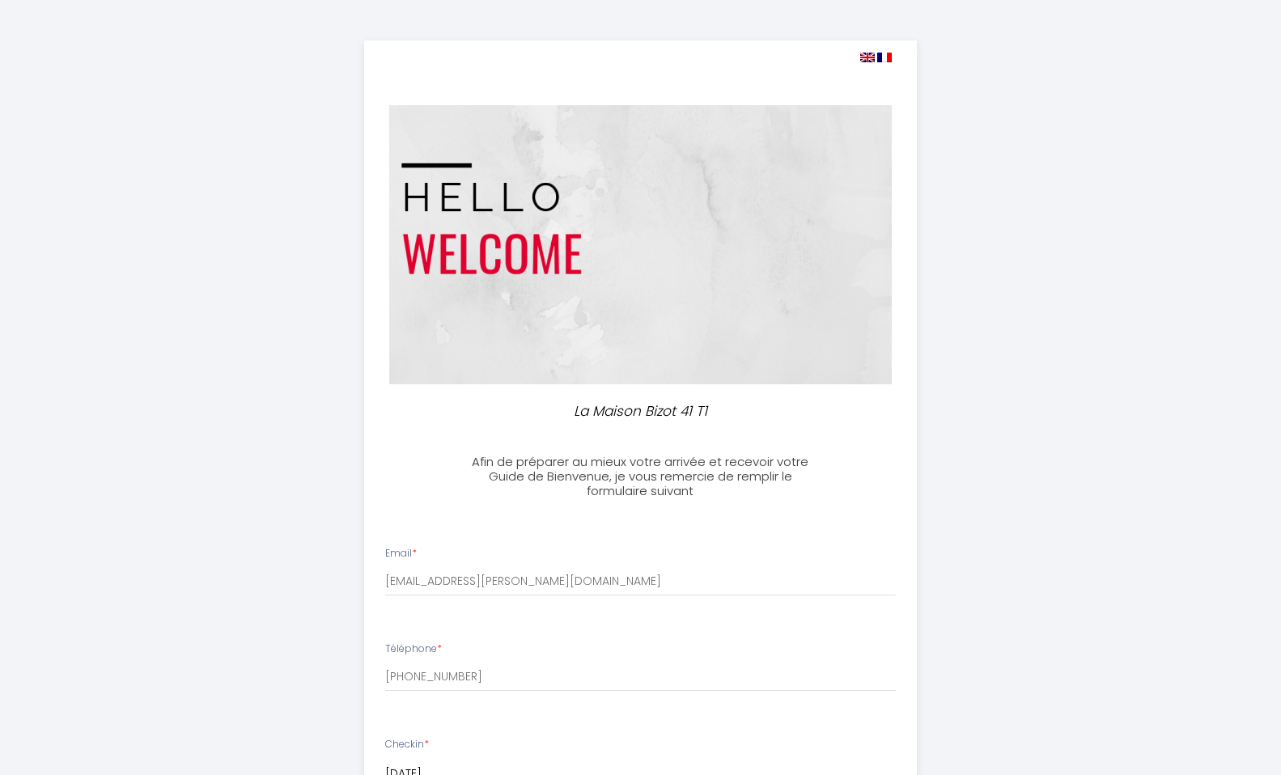
select select "10:00"
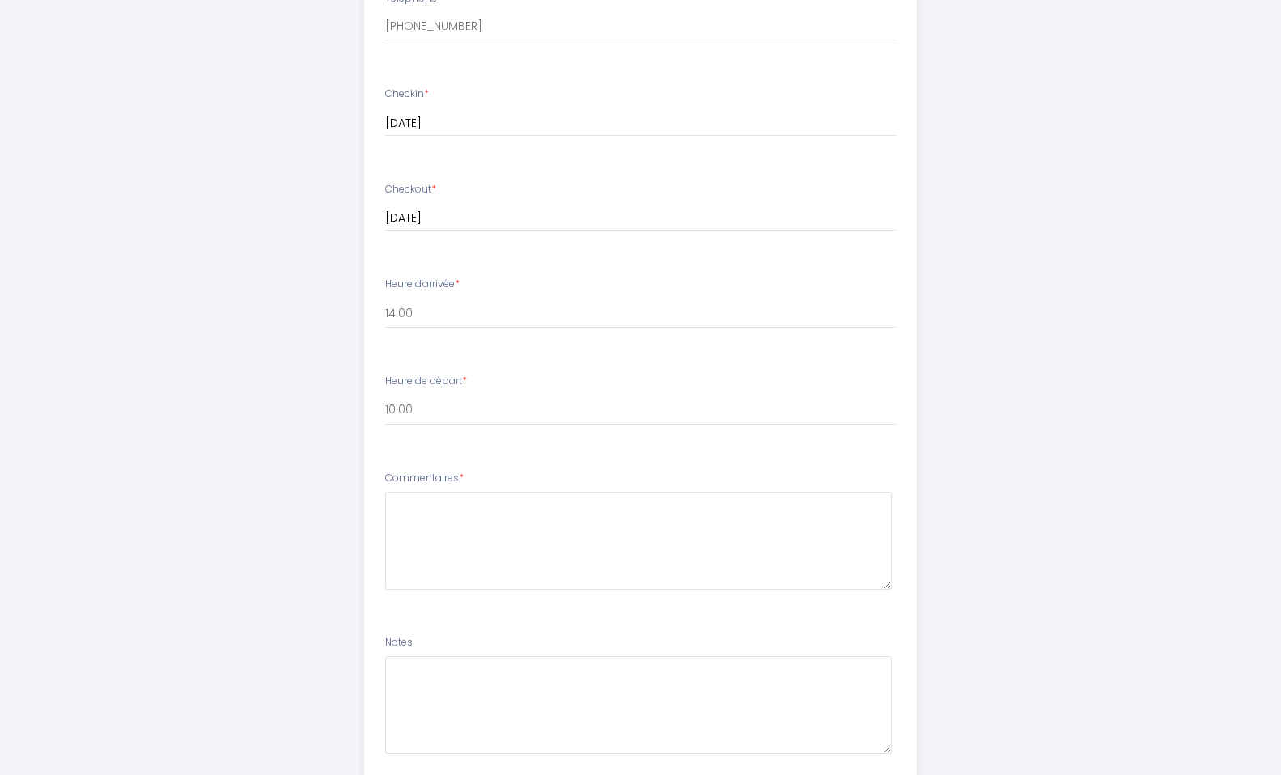
scroll to position [640, 0]
click at [420, 324] on select "14:00 14:30 15:00 15:30 16:00 16:30 17:00 17:30 18:00 18:30 19:00 19:30 20:00 2…" at bounding box center [640, 323] width 511 height 31
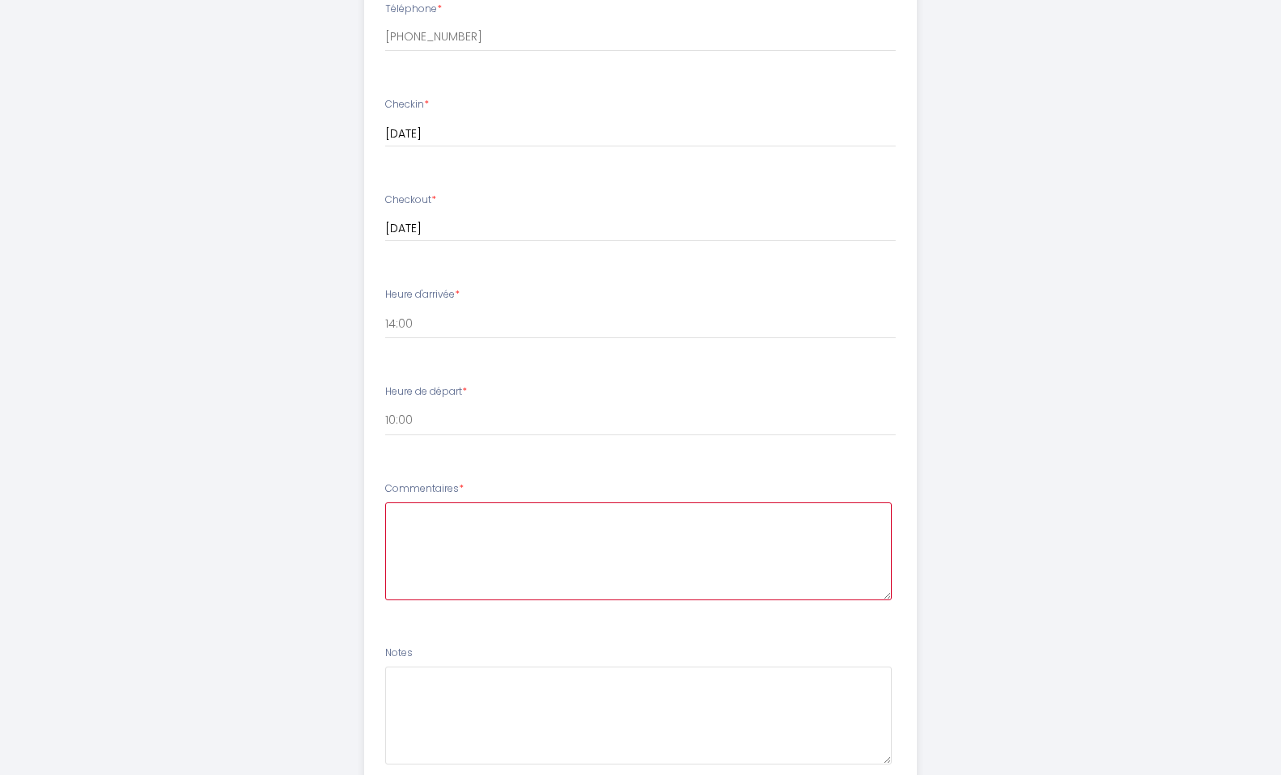
click at [417, 524] on textarea at bounding box center [638, 552] width 507 height 98
paste textarea "Buongiorno, grazie del messaggio riguardo all'orario sul checkin e il checkout.…"
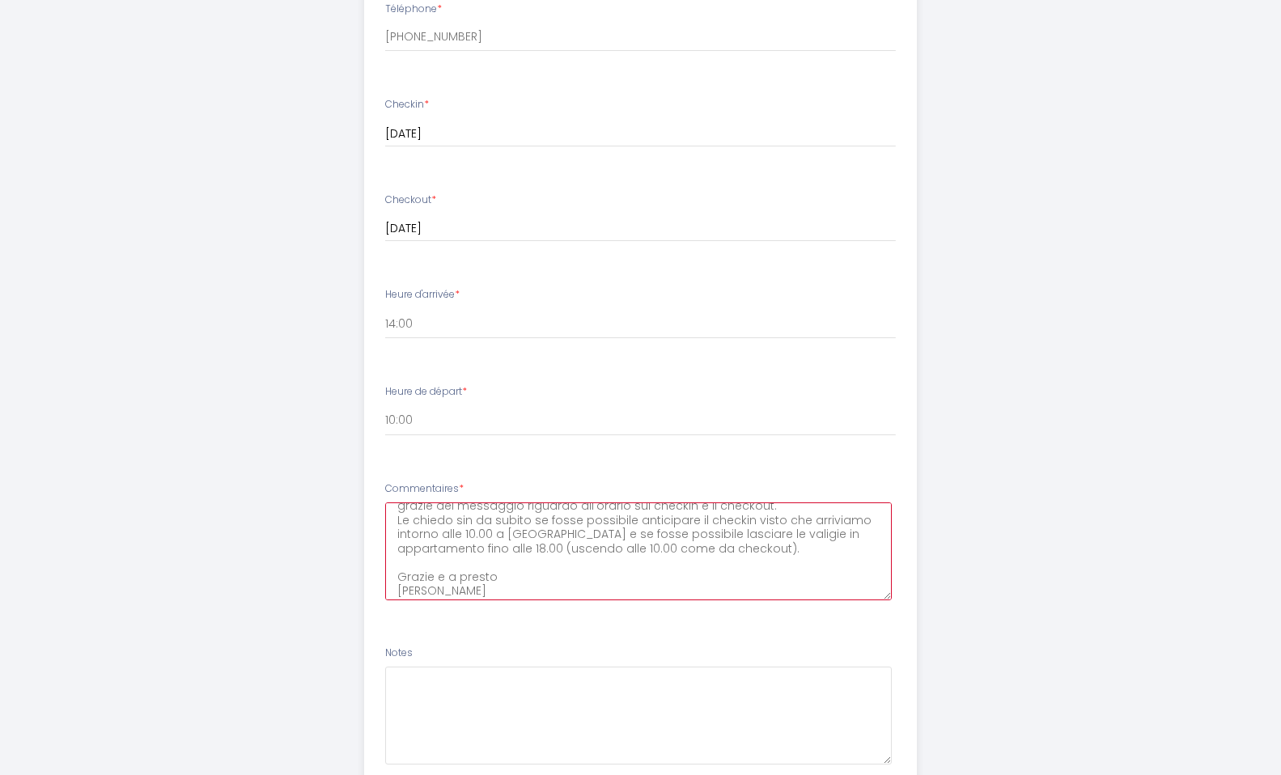
scroll to position [0, 0]
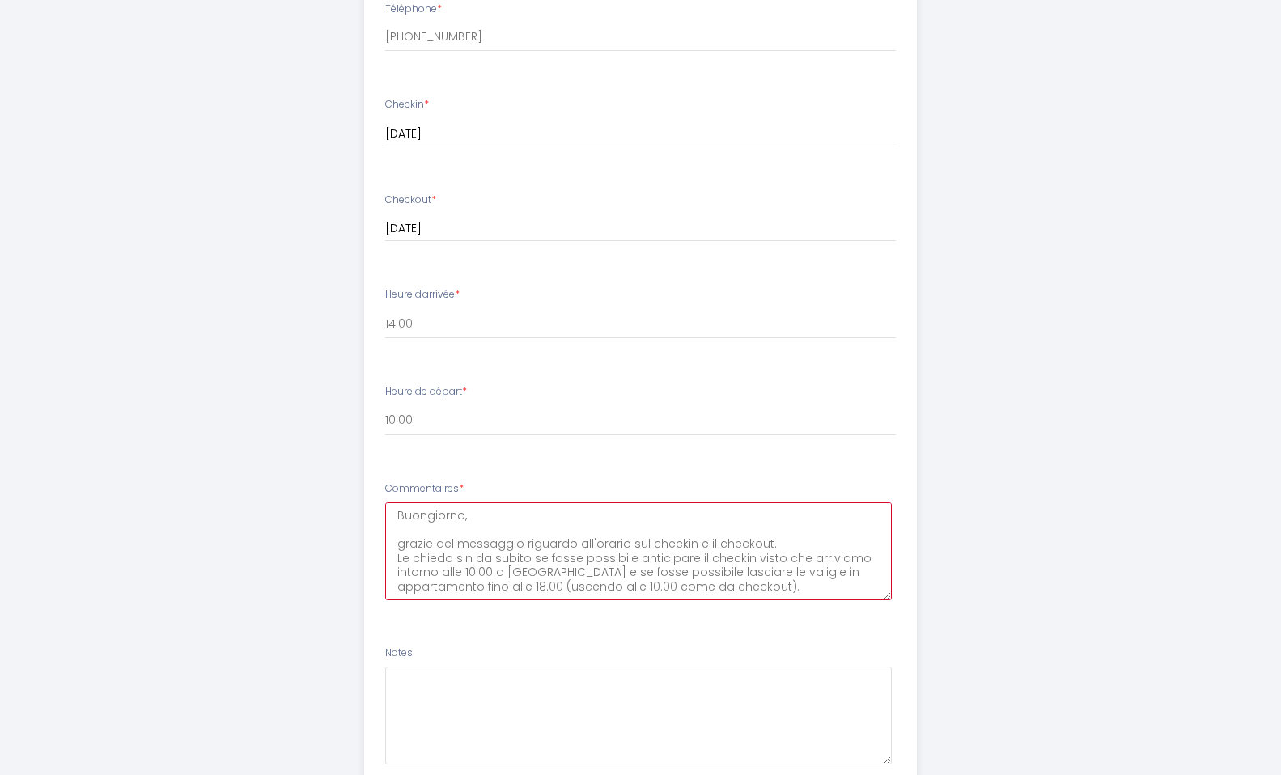
click at [390, 550] on textarea "Buongiorno, grazie del messaggio riguardo all'orario sul checkin e il checkout.…" at bounding box center [638, 552] width 507 height 98
type textarea "Buongiorno, Le ho già chiesto su airbnb il messaggio che grazie del messaggio r…"
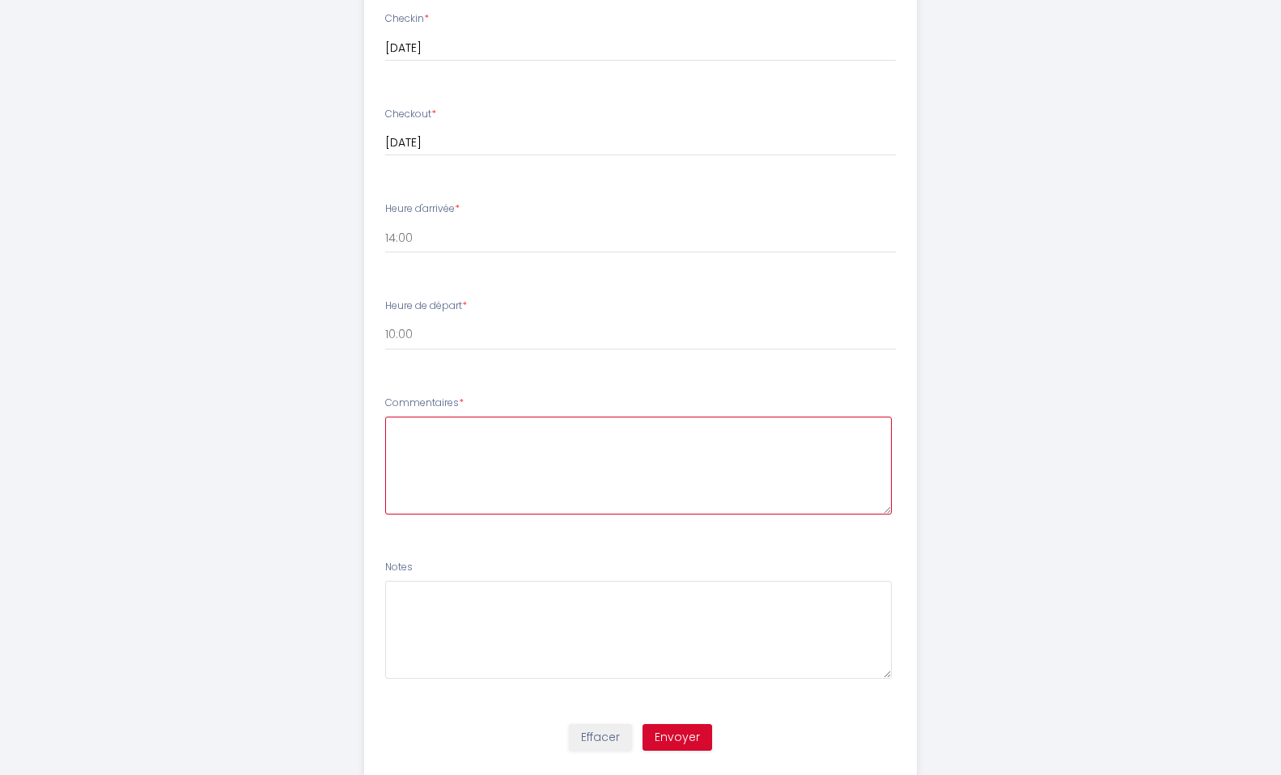
scroll to position [767, 0]
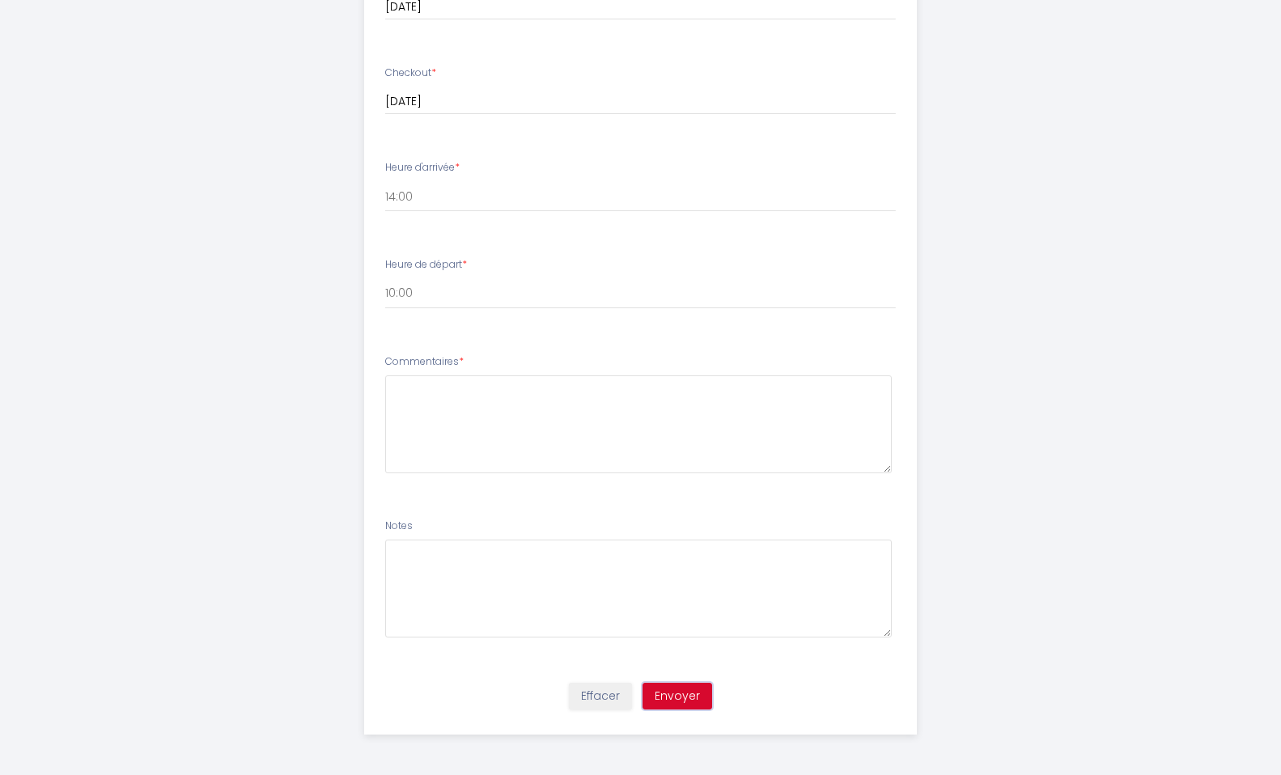
click at [682, 692] on button "Envoyer" at bounding box center [678, 697] width 70 height 28
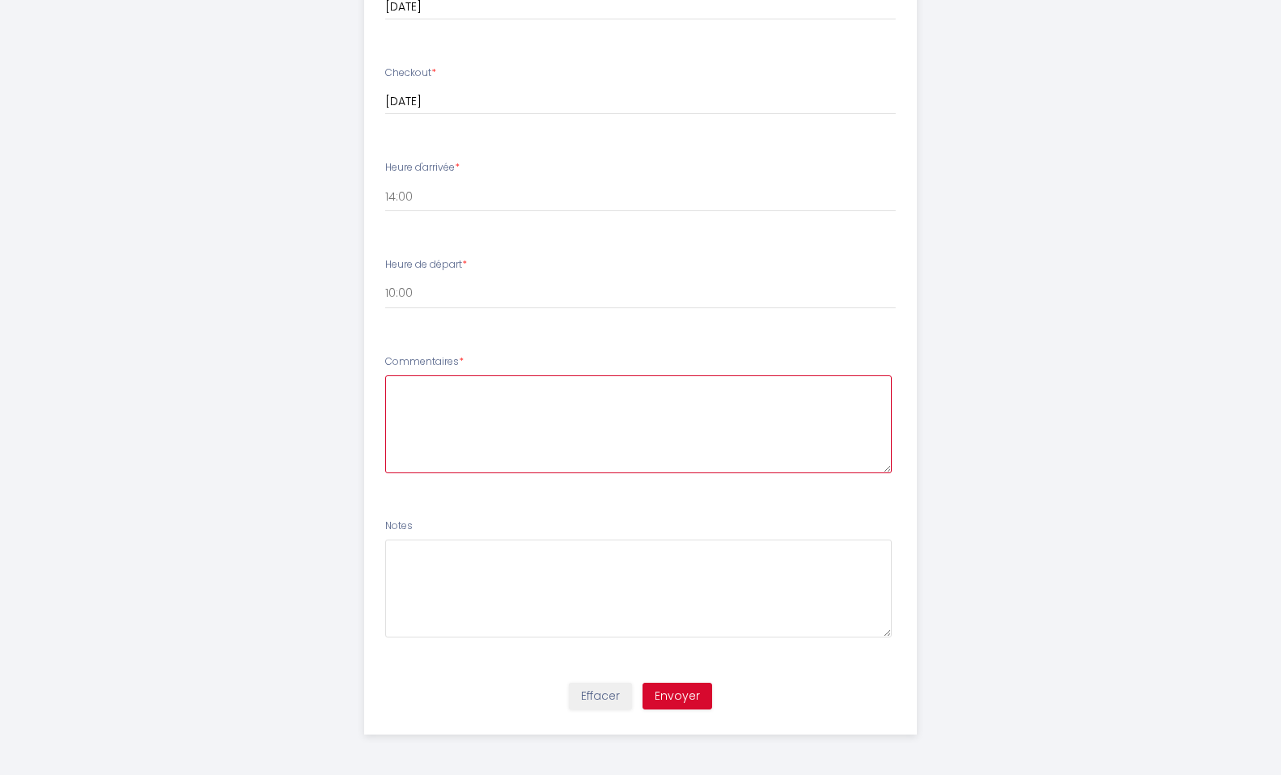
click at [429, 411] on textarea at bounding box center [638, 425] width 507 height 98
click at [425, 416] on textarea at bounding box center [638, 425] width 507 height 98
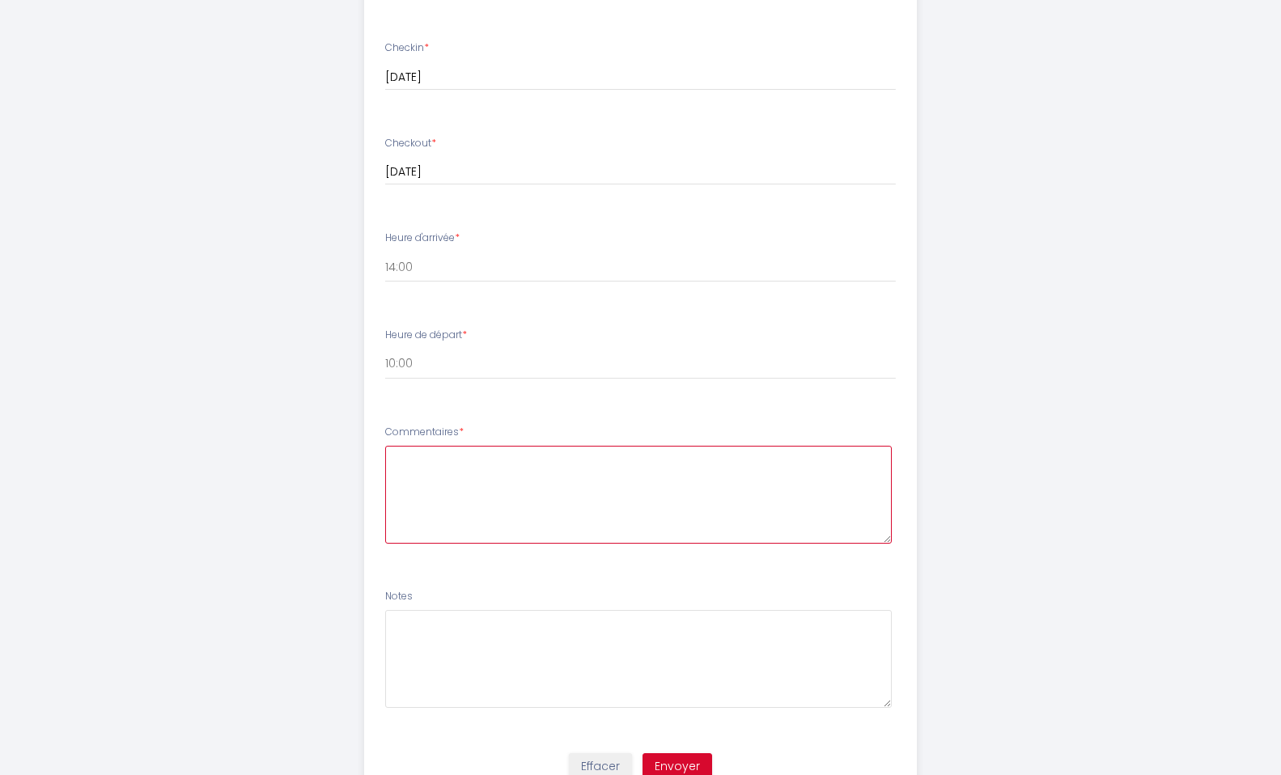
scroll to position [711, 0]
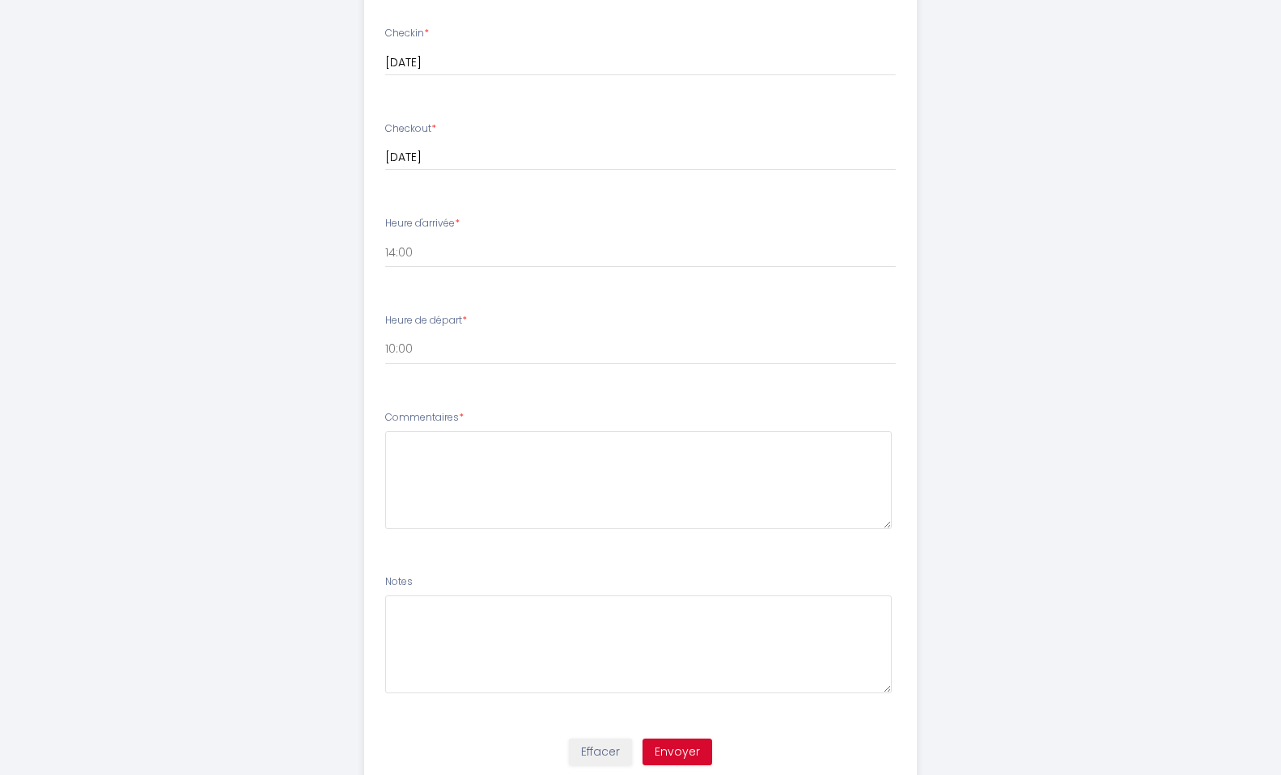
click at [427, 418] on label "Commentaires *" at bounding box center [424, 417] width 79 height 15
copy div "Commentaires *"
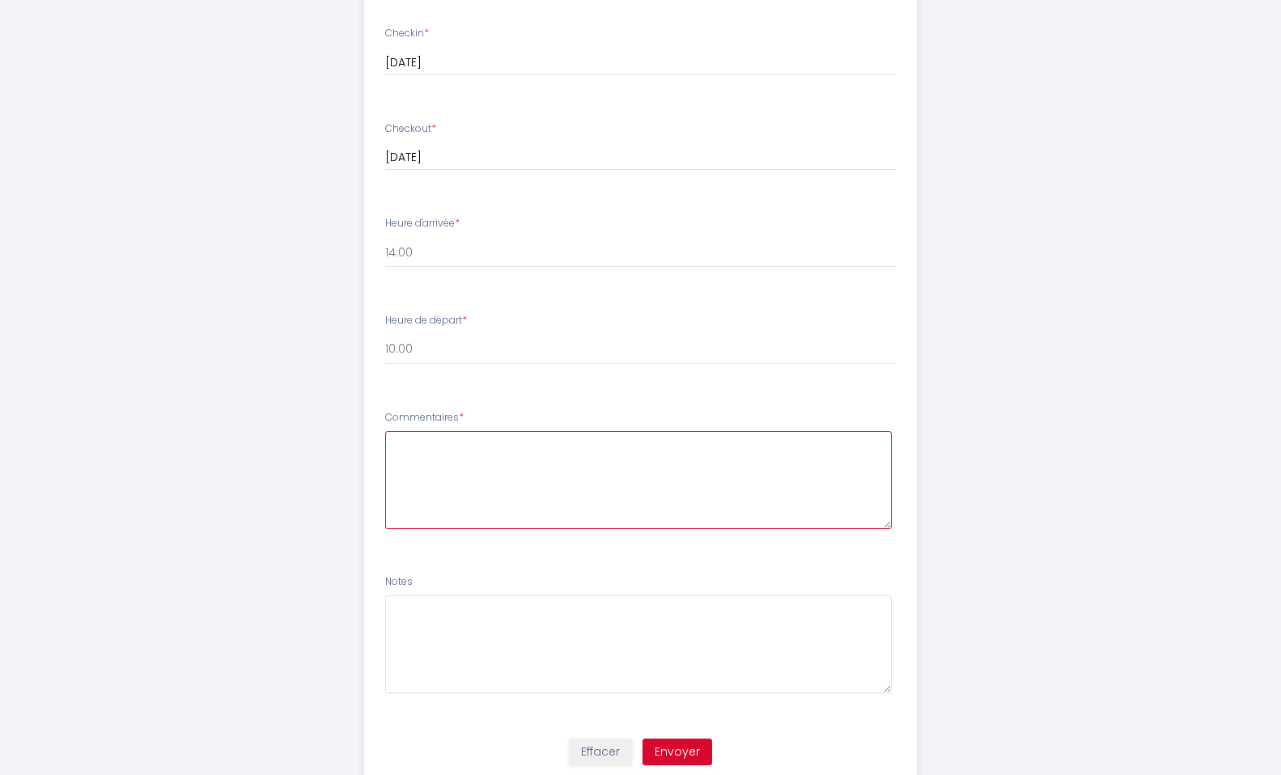
click at [469, 451] on textarea at bounding box center [638, 480] width 507 height 98
paste textarea "Commentaires *"
type textarea "Commentaires *"
click at [469, 451] on textarea "Commentaires *" at bounding box center [638, 480] width 507 height 98
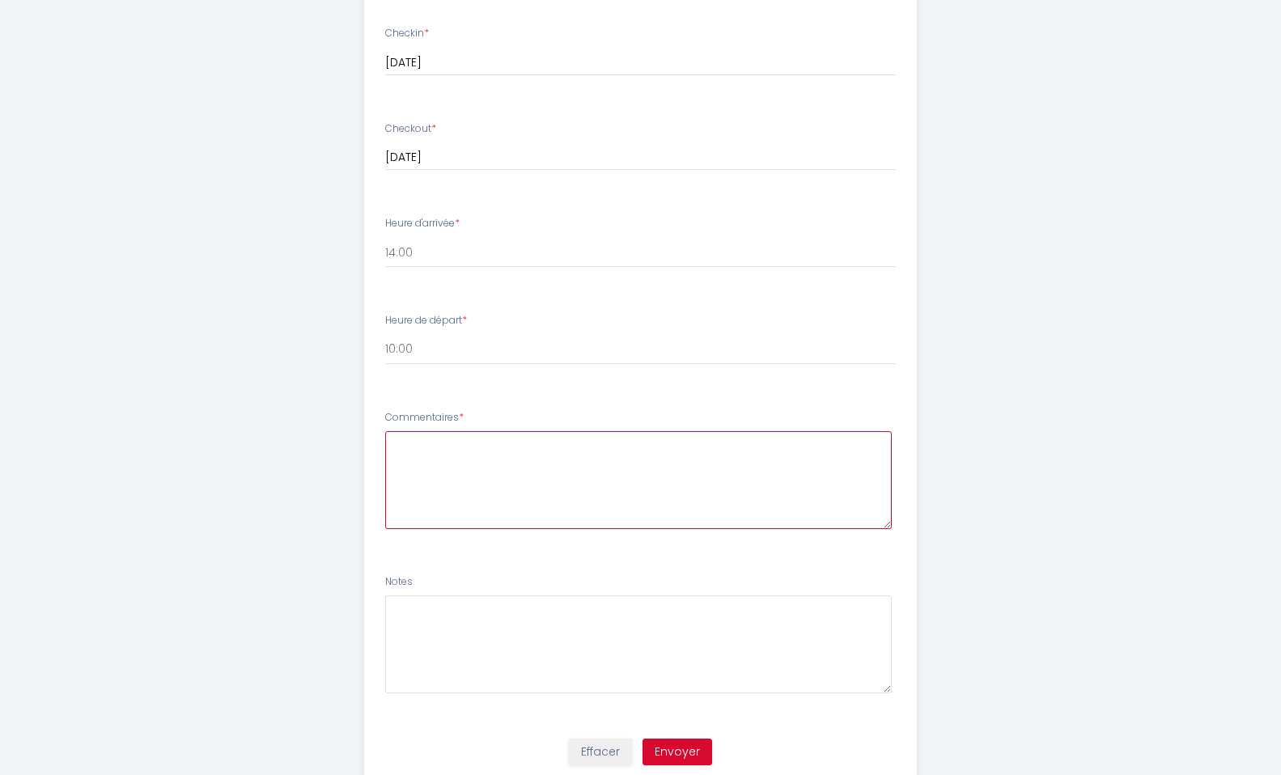
paste textarea "Buongiorno, grazie del messaggio riguardo all'orario sul checkin e il checkout.…"
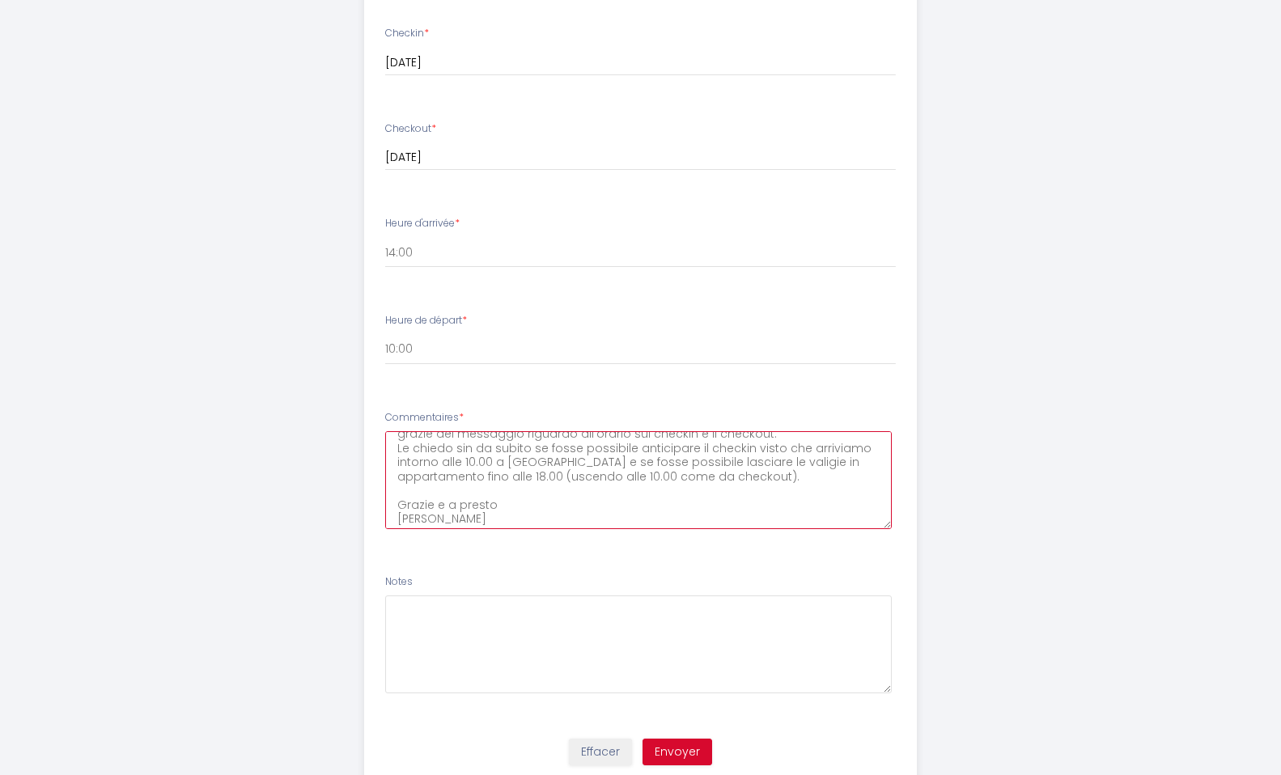
scroll to position [0, 0]
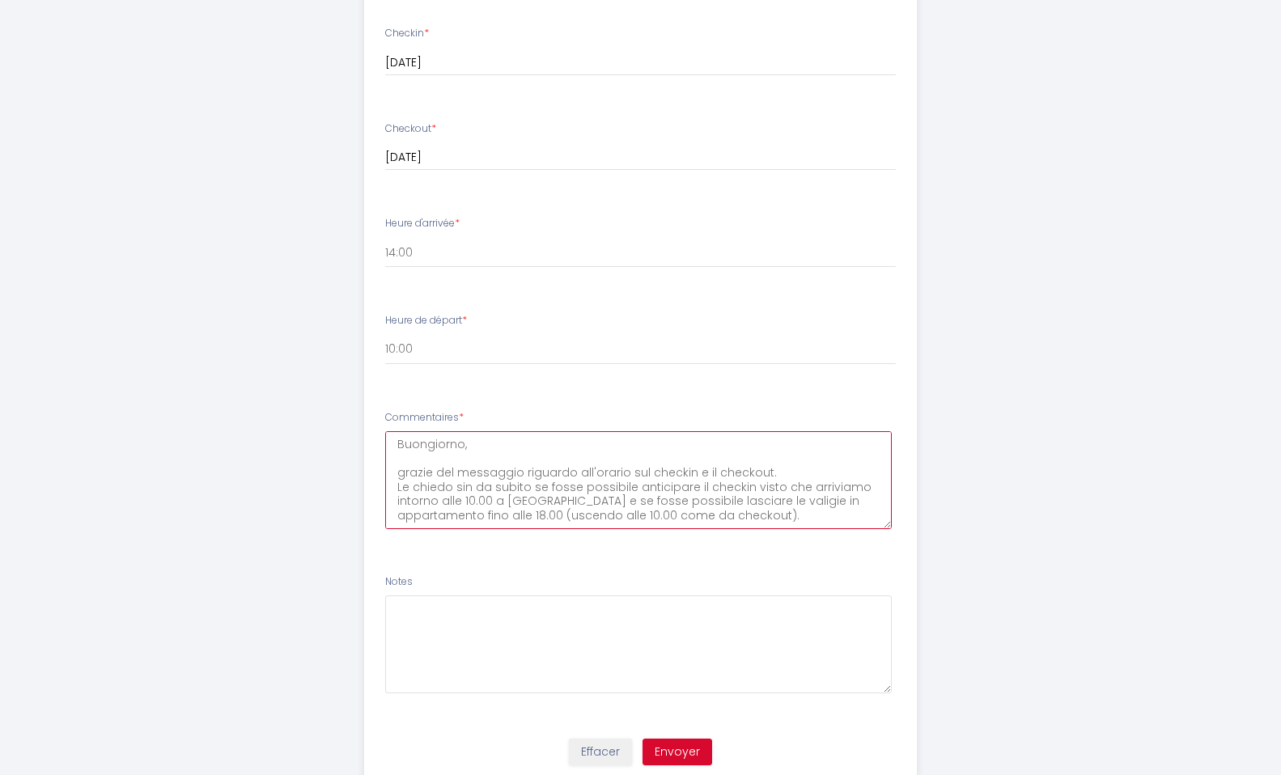
drag, startPoint x: 765, startPoint y: 469, endPoint x: 386, endPoint y: 477, distance: 378.8
click at [386, 477] on textarea "Buongiorno, grazie del messaggio riguardo all'orario sul checkin e il checkout.…" at bounding box center [638, 480] width 507 height 98
drag, startPoint x: 554, startPoint y: 469, endPoint x: 541, endPoint y: 486, distance: 20.9
click at [541, 486] on textarea "Buongiorno, Su airbnb ho già chiesto se fosss Le chiedo sin da subito se fosse …" at bounding box center [638, 480] width 507 height 98
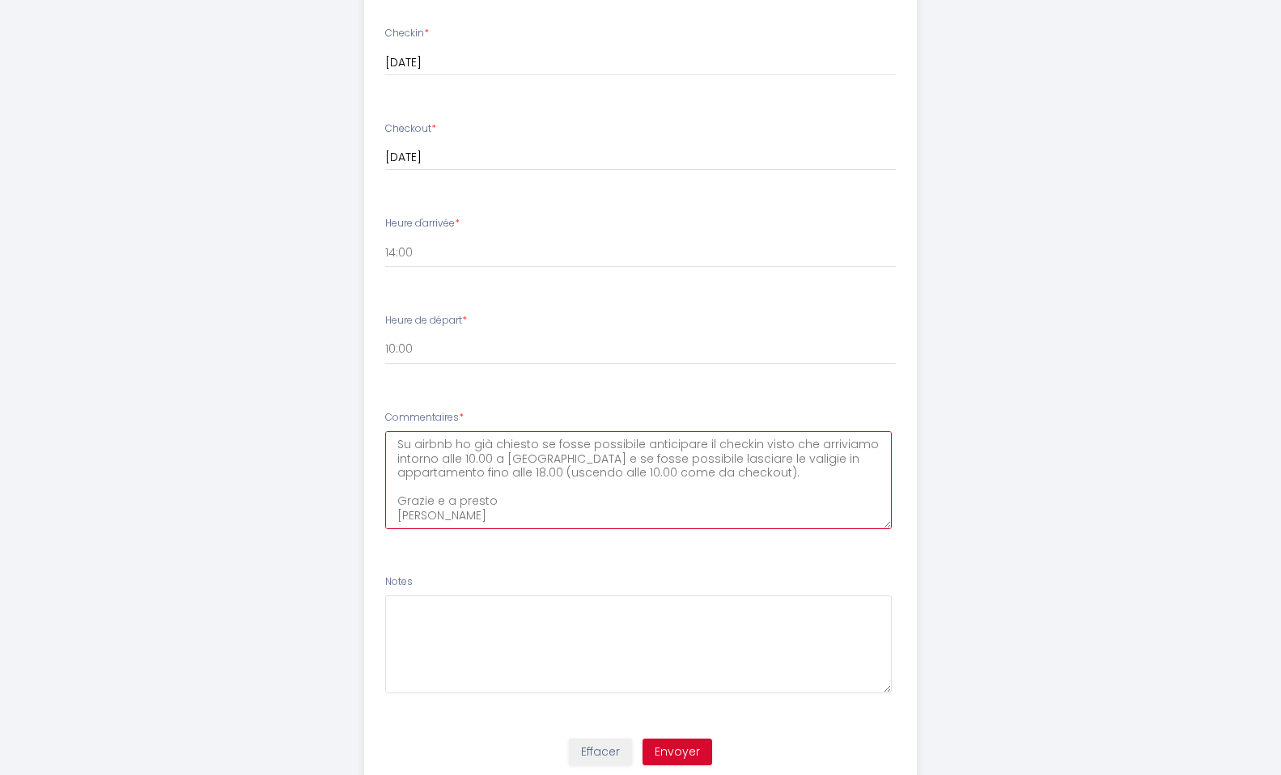
click at [719, 473] on textarea "Buongiorno, Su airbnb ho già chiesto se fosse possibile anticipare il checkin v…" at bounding box center [638, 480] width 507 height 98
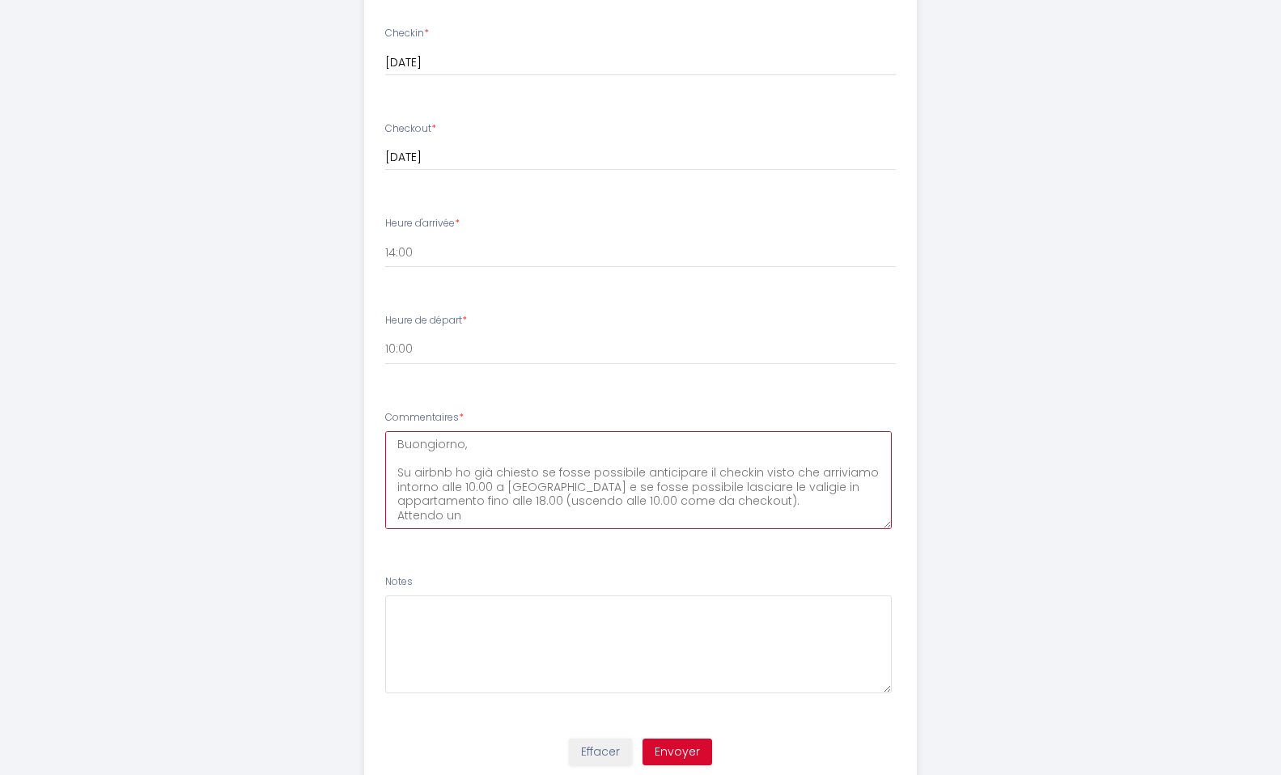
click at [448, 505] on textarea "Buongiorno, Su airbnb ho già chiesto se fosse possibile anticipare il checkin v…" at bounding box center [638, 480] width 507 height 98
click at [442, 517] on textarea "Buongiorno, Su airbnb ho già chiesto se fosse possibile anticipare il checkin v…" at bounding box center [638, 480] width 507 height 98
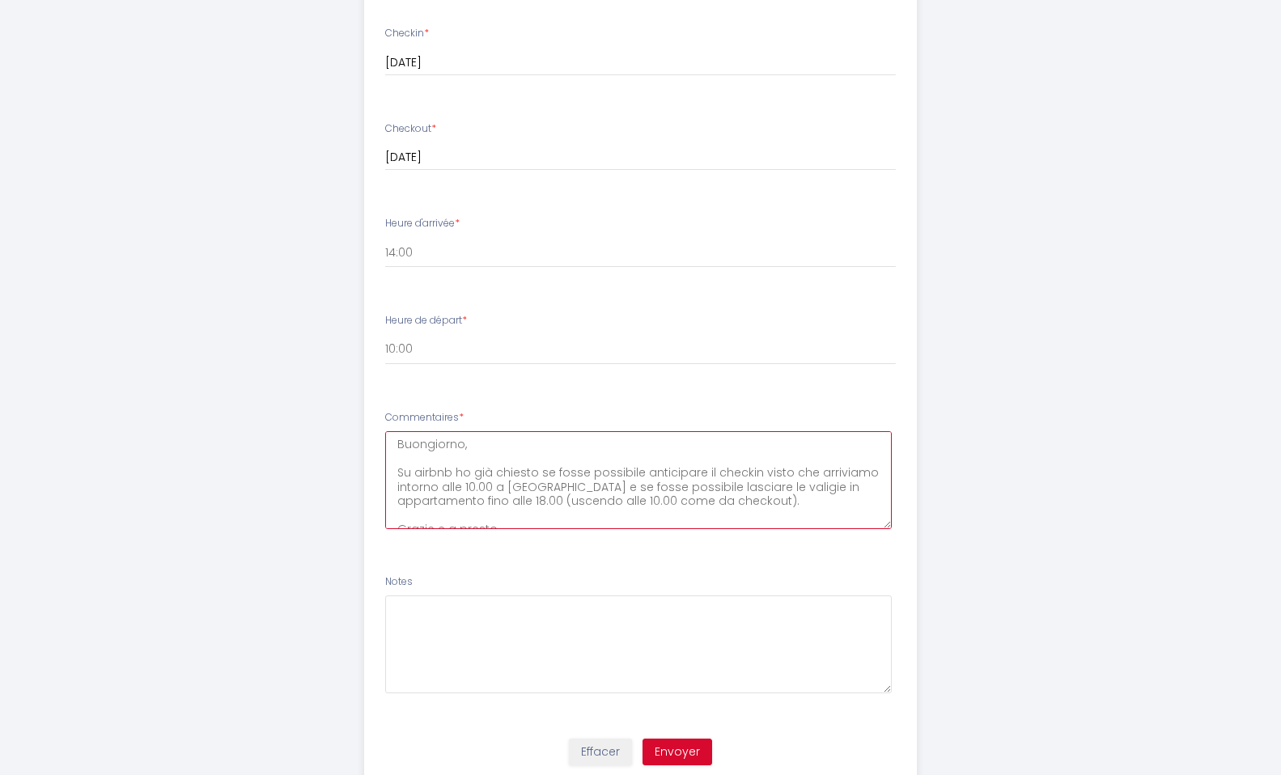
click at [535, 468] on textarea "Buongiorno, Su airbnb ho già chiesto se fosse possibile anticipare il checkin v…" at bounding box center [638, 480] width 507 height 98
click at [706, 507] on textarea "Buongiorno, Su airbnb ho già chiesto se fosse possibile anticipare il checkin v…" at bounding box center [638, 480] width 507 height 98
click at [429, 471] on textarea "Buongiorno, Su airbnb ho già chiesto se fosse possibile anticipare il checkin v…" at bounding box center [638, 480] width 507 height 98
click at [562, 507] on textarea "Buongiorno, Su airbnb ho già chiesto se fosse possibile anticipare il checkin v…" at bounding box center [638, 480] width 507 height 98
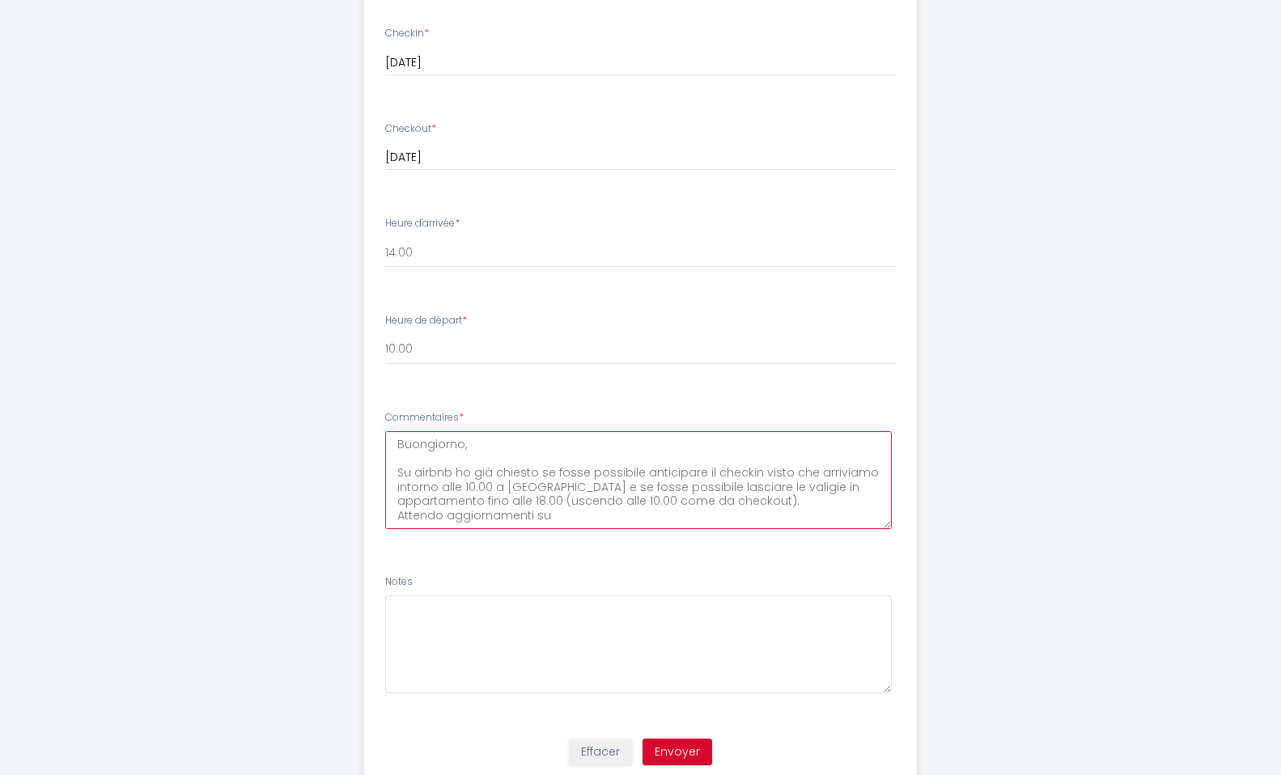
click at [559, 519] on textarea "Buongiorno, Su airbnb ho già chiesto se fosse possibile anticipare il checkin v…" at bounding box center [638, 480] width 507 height 98
paste textarea "airbnb"
click at [537, 474] on textarea "Buongiorno, Su airbnb ho già chiesto se fosse possibile anticipare il checkin v…" at bounding box center [638, 480] width 507 height 98
click at [495, 483] on textarea "Buongiorno, Su airbnb ho già chiesto e avuto una prima risposta riguardo al se …" at bounding box center [638, 480] width 507 height 98
click at [496, 482] on textarea "Buongiorno, Su airbnb ho già chiesto e avuto una prima risposta riguardo al se …" at bounding box center [638, 480] width 507 height 98
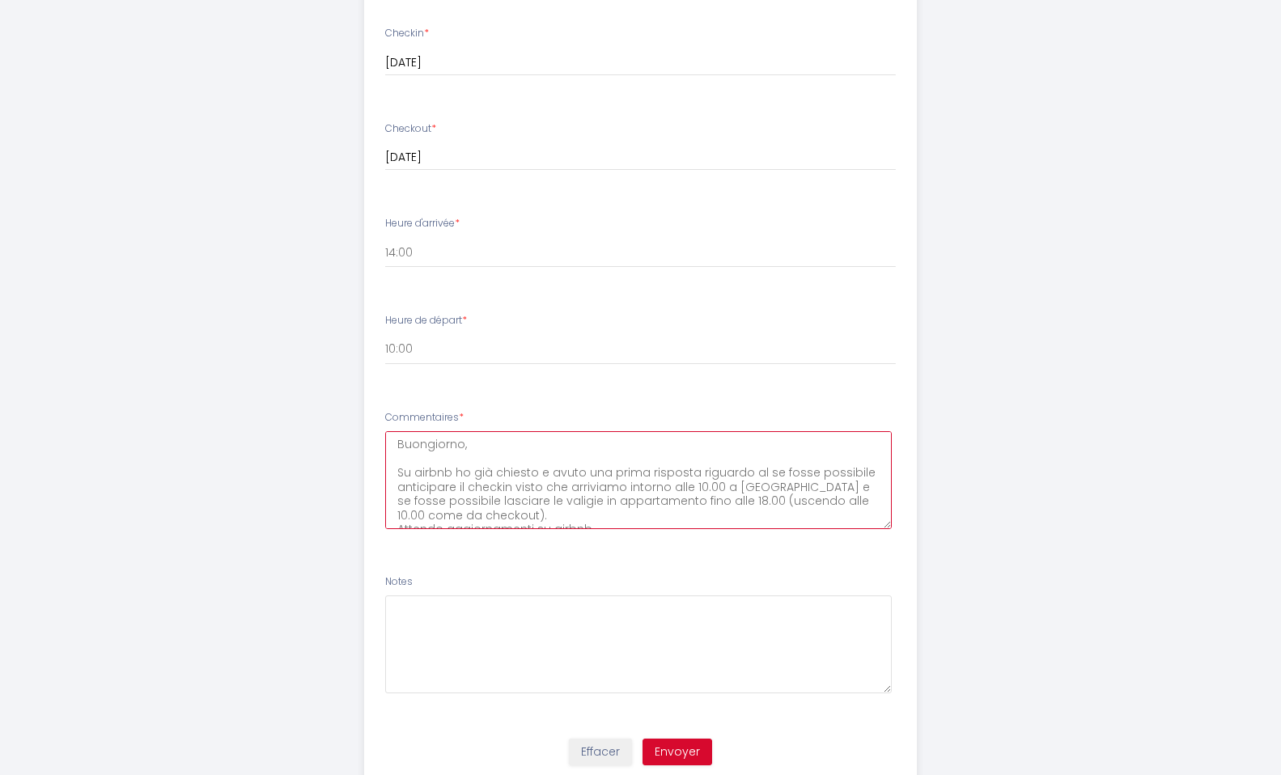
click at [758, 474] on textarea "Buongiorno, Su airbnb ho già chiesto e avuto una prima risposta riguardo al se …" at bounding box center [638, 480] width 507 height 98
paste textarea "checkin"
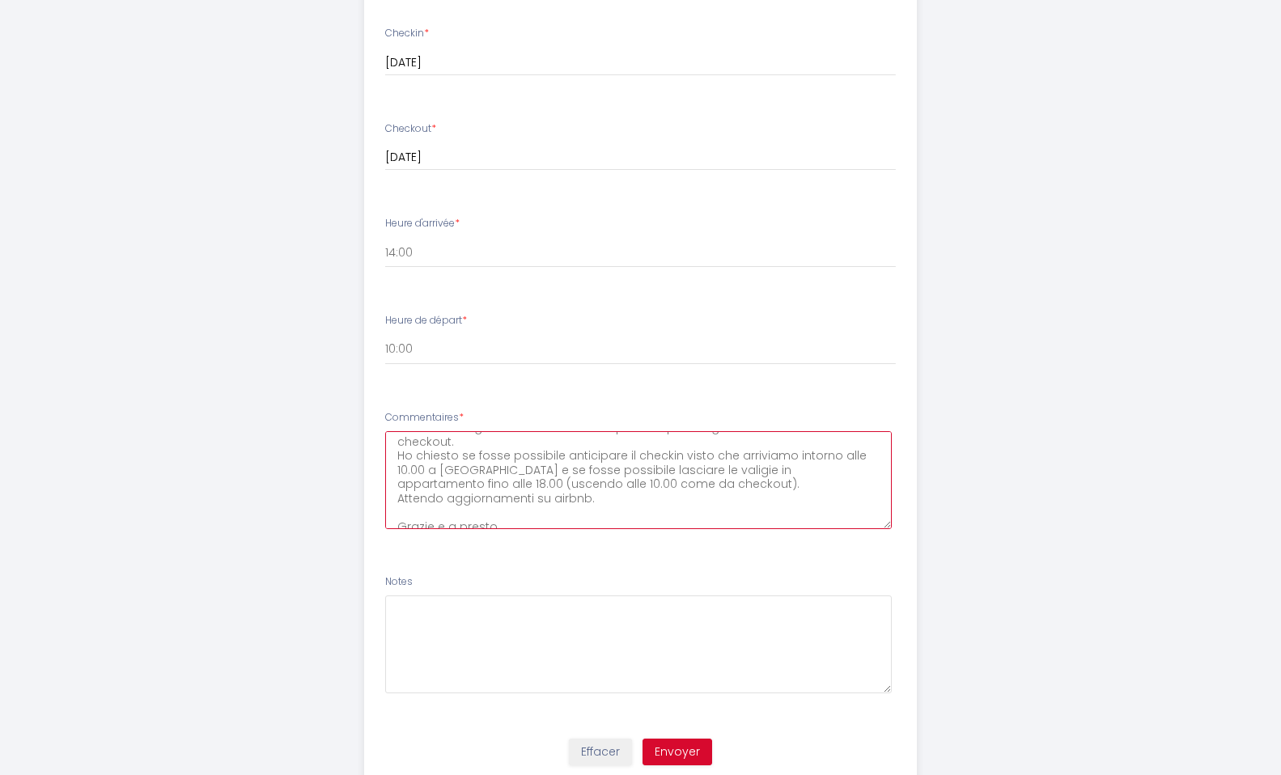
scroll to position [46, 0]
click at [515, 483] on textarea "Buongiorno, Su airbnb ho già chiesto e avuto una prima risposta riguardo al che…" at bounding box center [638, 480] width 507 height 98
click at [567, 481] on textarea "Buongiorno, Su airbnb ho già chiesto e avuto una prima risposta riguardo al che…" at bounding box center [638, 480] width 507 height 98
drag, startPoint x: 533, startPoint y: 486, endPoint x: 584, endPoint y: 482, distance: 51.9
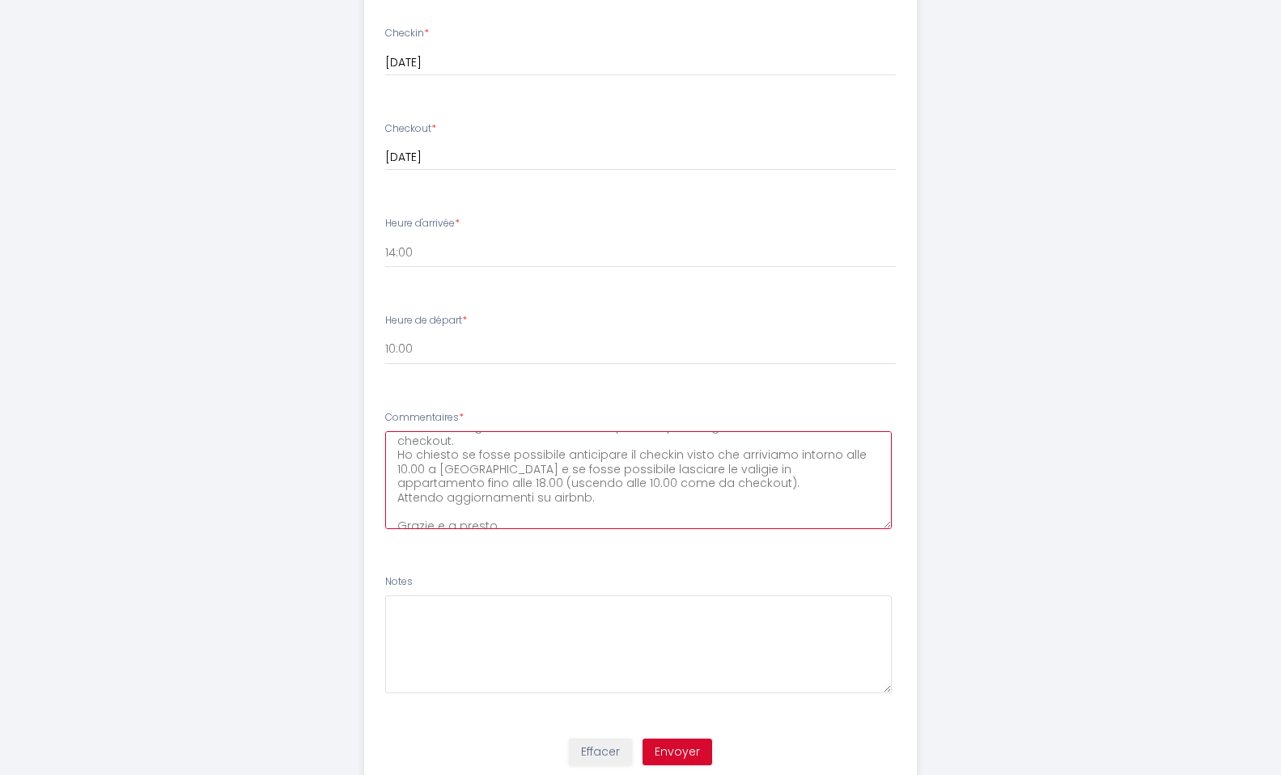
click at [584, 482] on textarea "Buongiorno, Su airbnb ho già chiesto e avuto una prima risposta riguardo al che…" at bounding box center [638, 480] width 507 height 98
click at [448, 486] on textarea "Buongiorno, Su airbnb ho già chiesto e avuto una prima risposta riguardo al che…" at bounding box center [638, 480] width 507 height 98
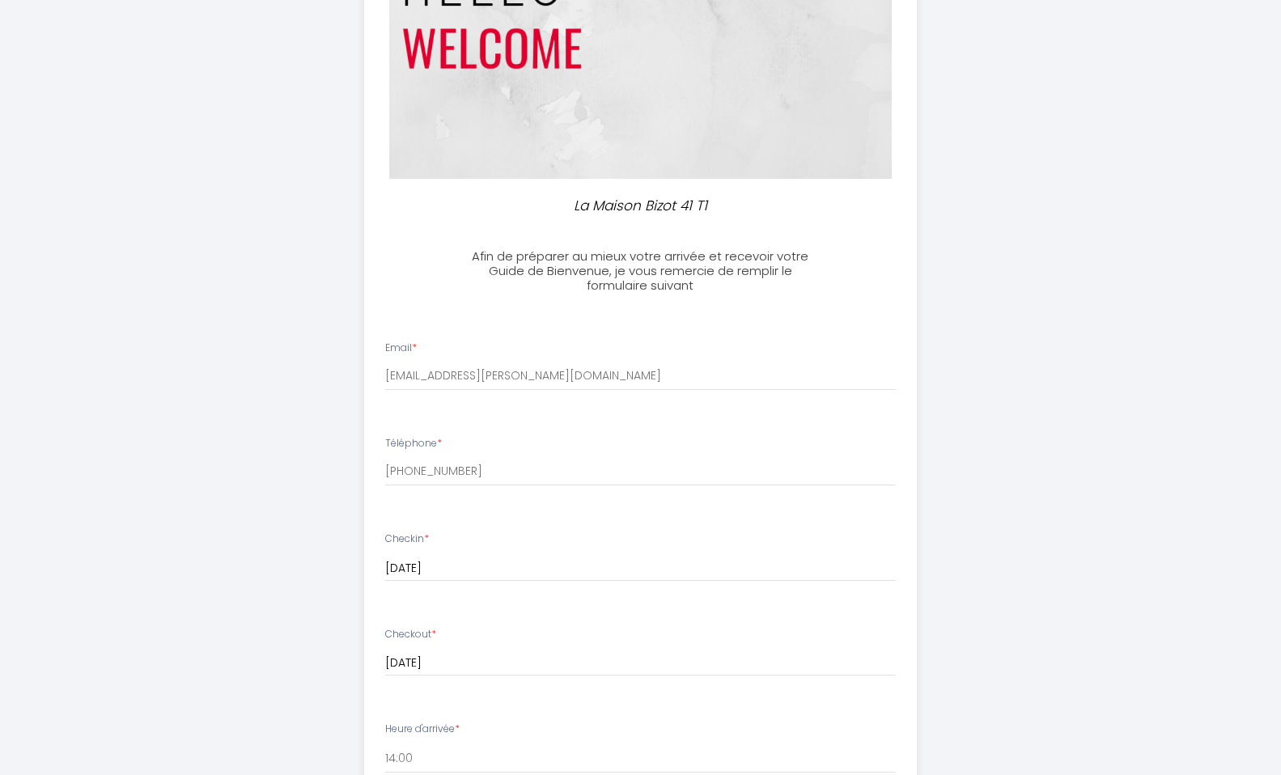
scroll to position [767, 0]
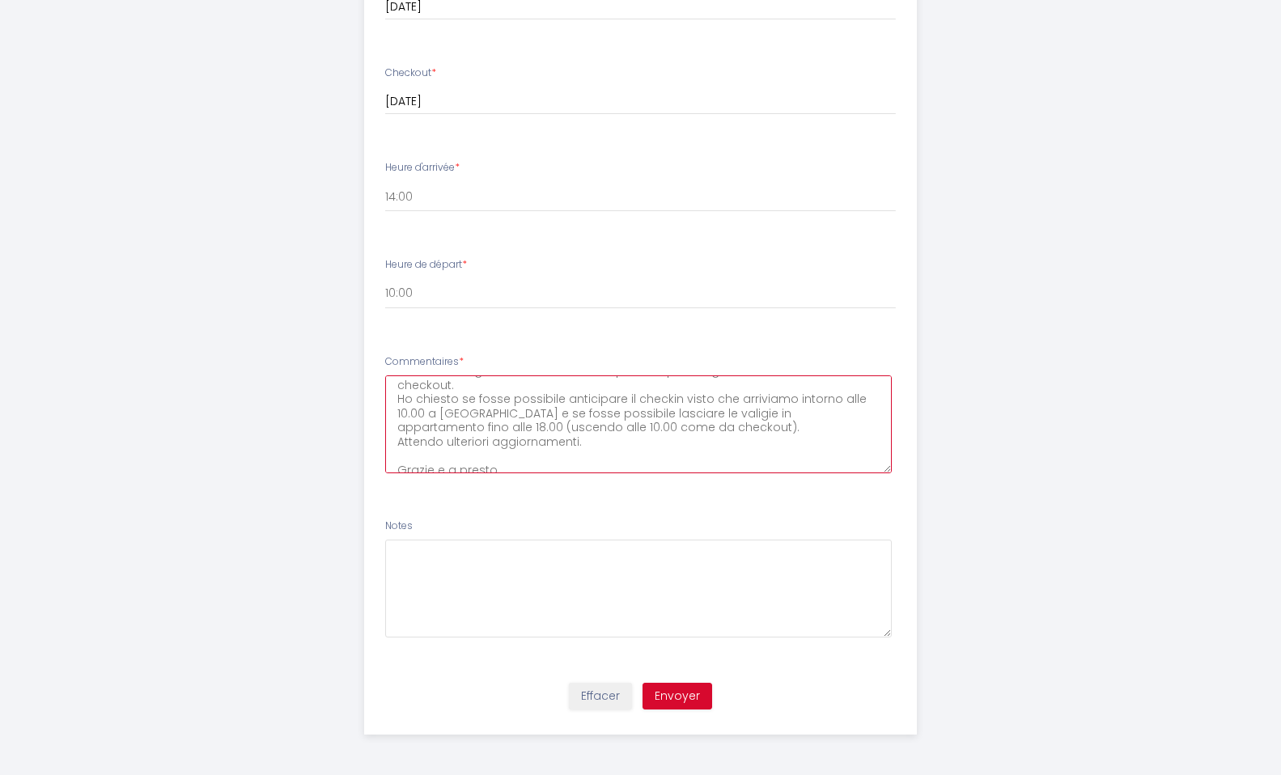
type textarea "Buongiorno, Su airbnb ho già chiesto e avuto una prima risposta riguardo al che…"
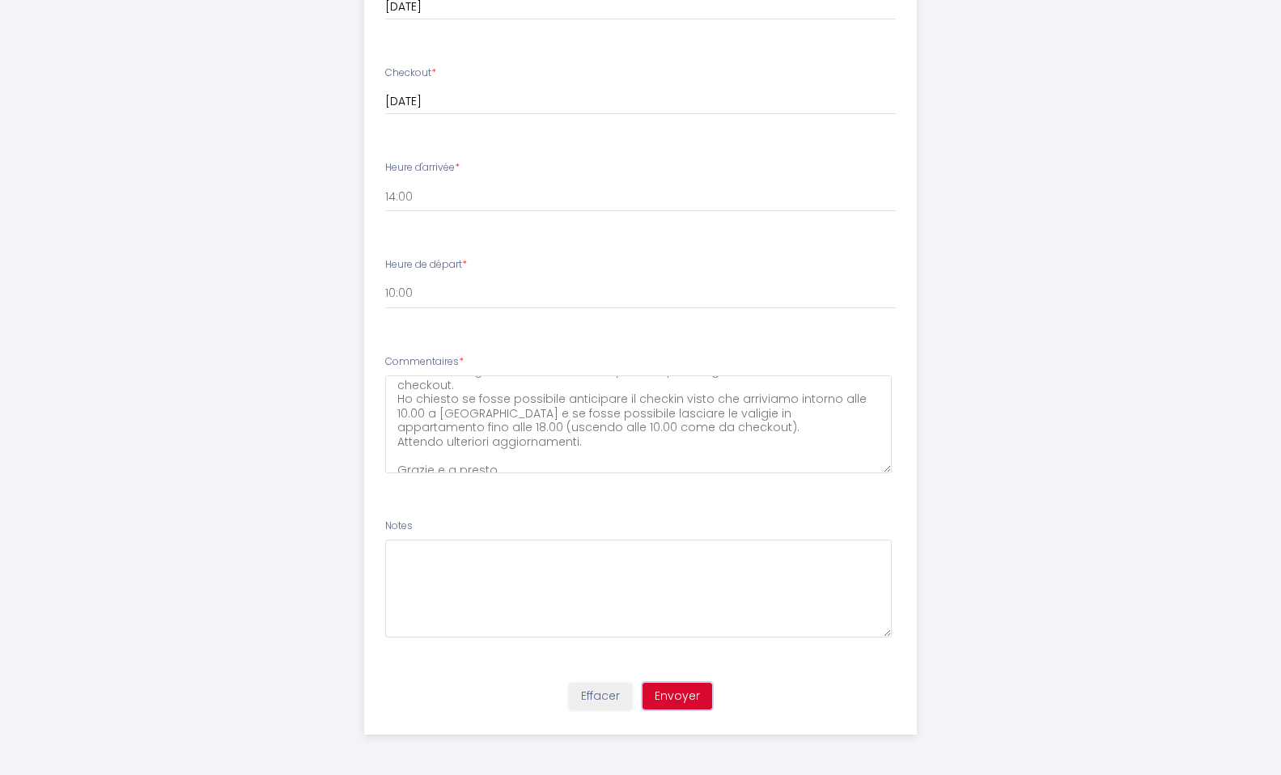
click at [674, 705] on button "Envoyer" at bounding box center [678, 697] width 70 height 28
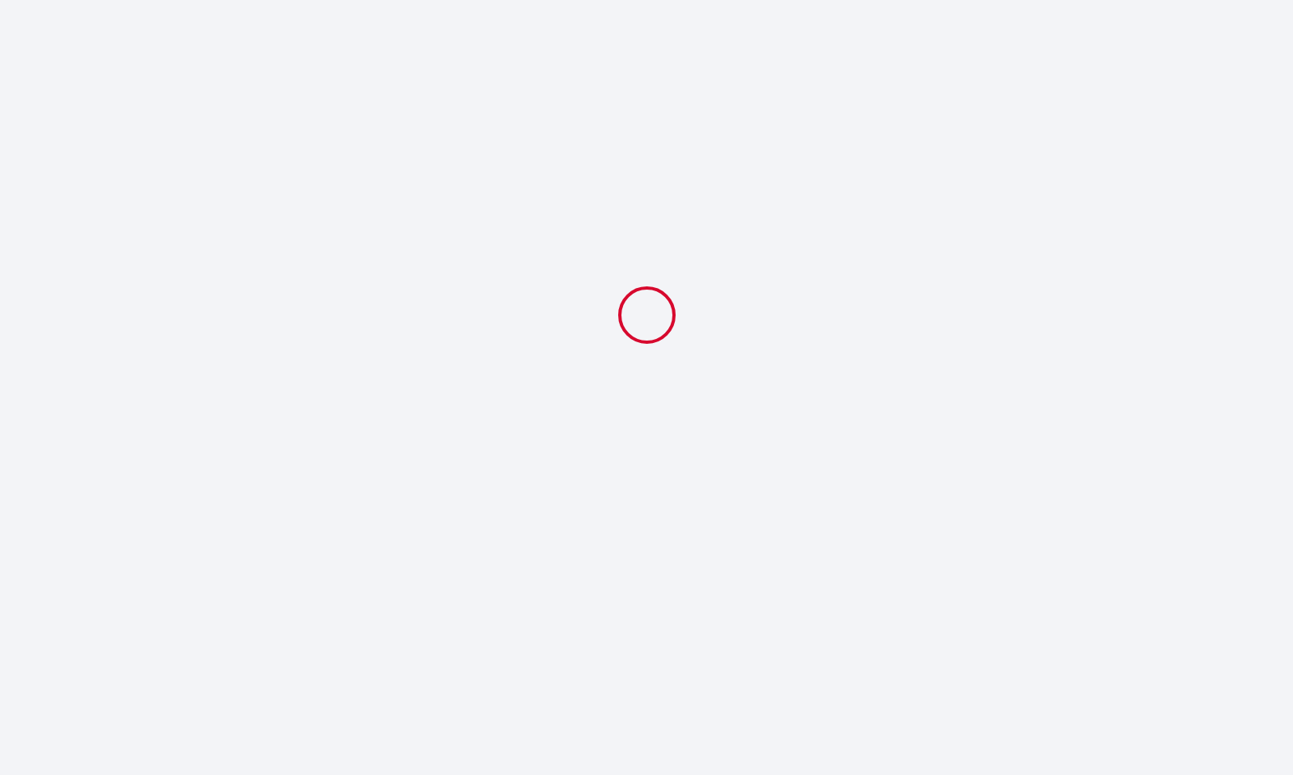
select select "10:00"
